Goal: Transaction & Acquisition: Purchase product/service

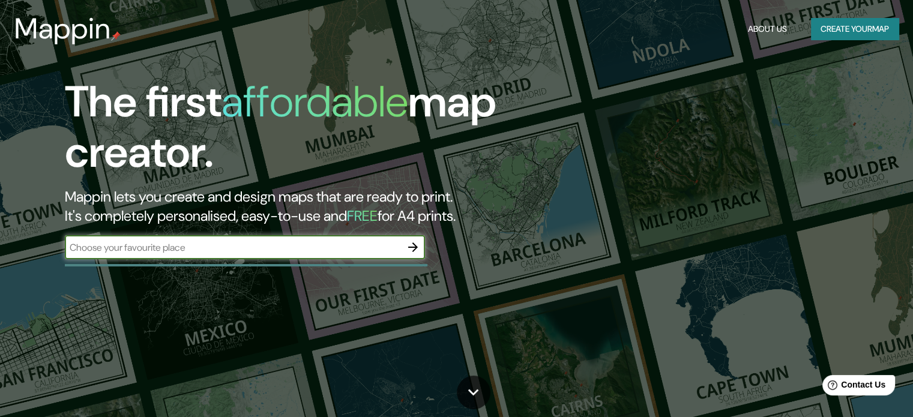
click at [226, 243] on input "text" at bounding box center [233, 248] width 336 height 14
type input "pachacutec, ventanilla, [GEOGRAPHIC_DATA]"
click at [408, 243] on icon "button" at bounding box center [413, 247] width 14 height 14
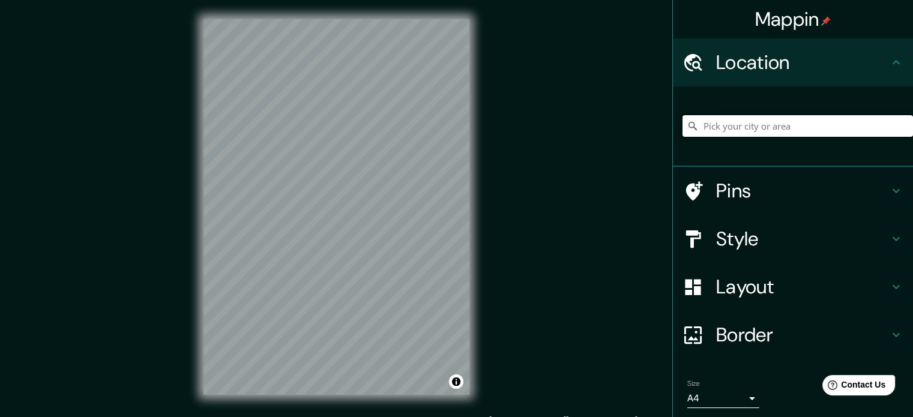
click at [805, 122] on input "Pick your city or area" at bounding box center [798, 126] width 231 height 22
type input "Pachacutec, [GEOGRAPHIC_DATA], [GEOGRAPHIC_DATA], [GEOGRAPHIC_DATA]"
click at [735, 253] on div "Style" at bounding box center [793, 239] width 240 height 48
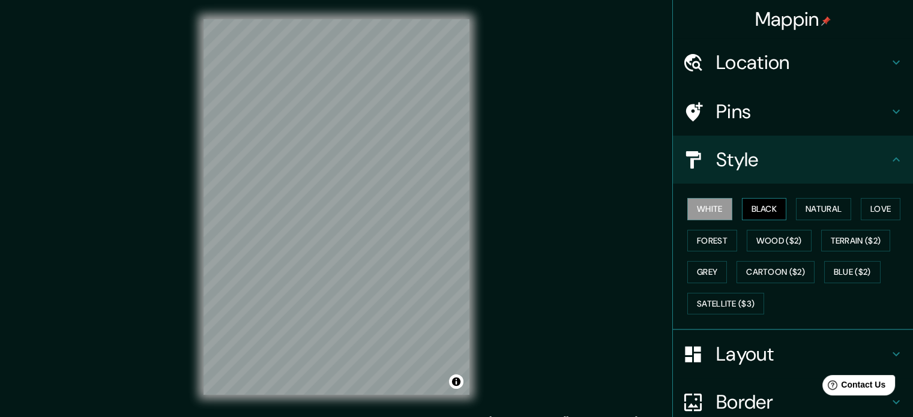
click at [754, 205] on button "Black" at bounding box center [764, 209] width 45 height 22
click at [800, 204] on button "Natural" at bounding box center [823, 209] width 55 height 22
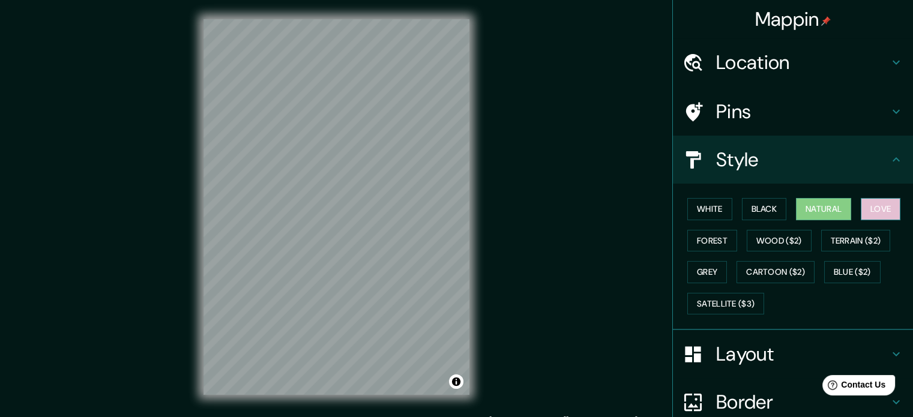
click at [865, 208] on button "Love" at bounding box center [881, 209] width 40 height 22
click at [713, 213] on button "White" at bounding box center [710, 209] width 45 height 22
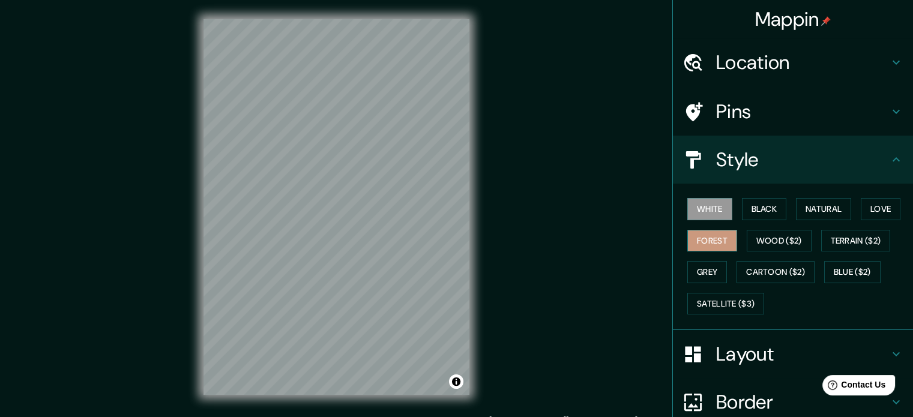
click at [700, 230] on button "Forest" at bounding box center [713, 241] width 50 height 22
click at [704, 213] on button "White" at bounding box center [710, 209] width 45 height 22
click at [688, 272] on button "Grey" at bounding box center [708, 272] width 40 height 22
click at [705, 209] on button "White" at bounding box center [710, 209] width 45 height 22
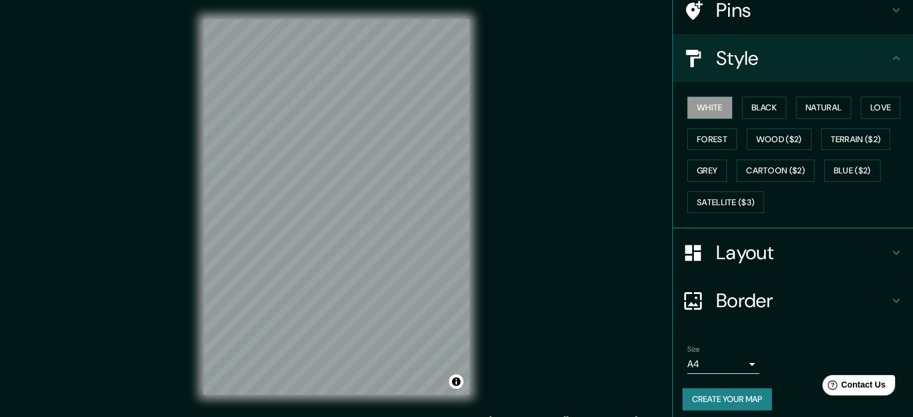
scroll to position [107, 0]
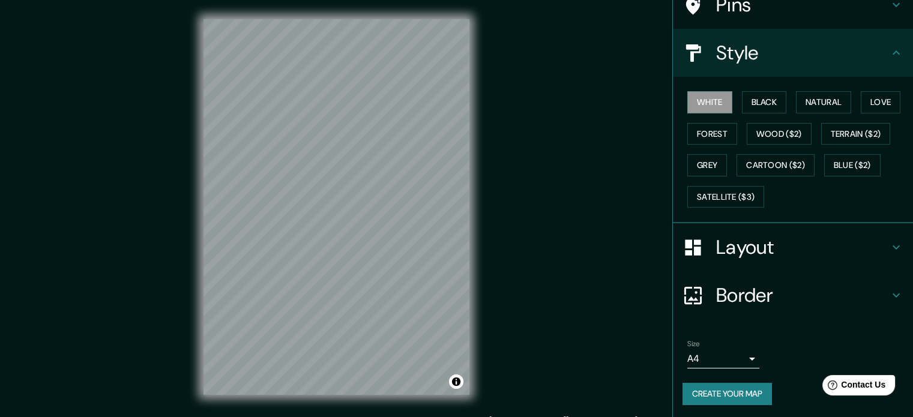
click at [703, 392] on button "Create your map" at bounding box center [727, 394] width 89 height 22
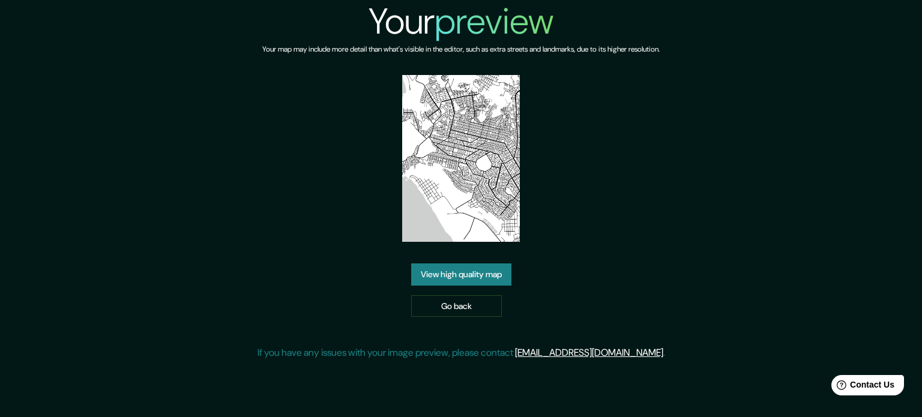
click at [461, 282] on link "View high quality map" at bounding box center [461, 275] width 100 height 22
